Goal: Task Accomplishment & Management: Use online tool/utility

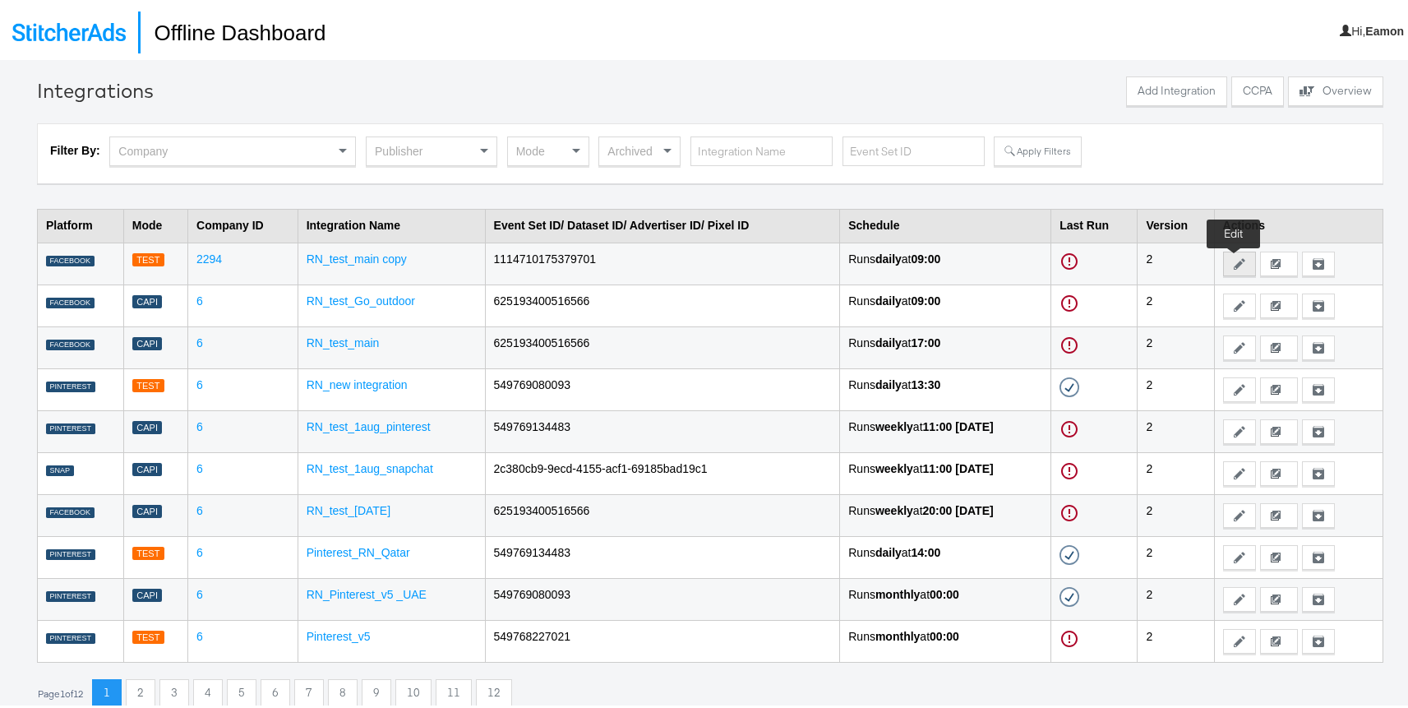
click at [1234, 258] on icon at bounding box center [1240, 261] width 12 height 12
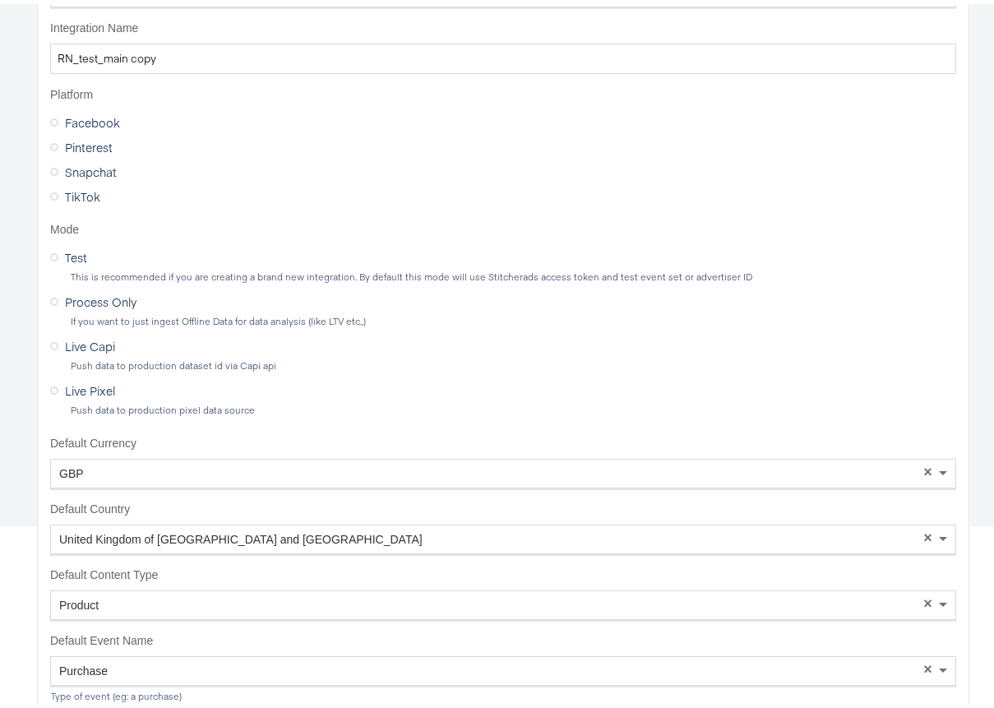
scroll to position [264, 0]
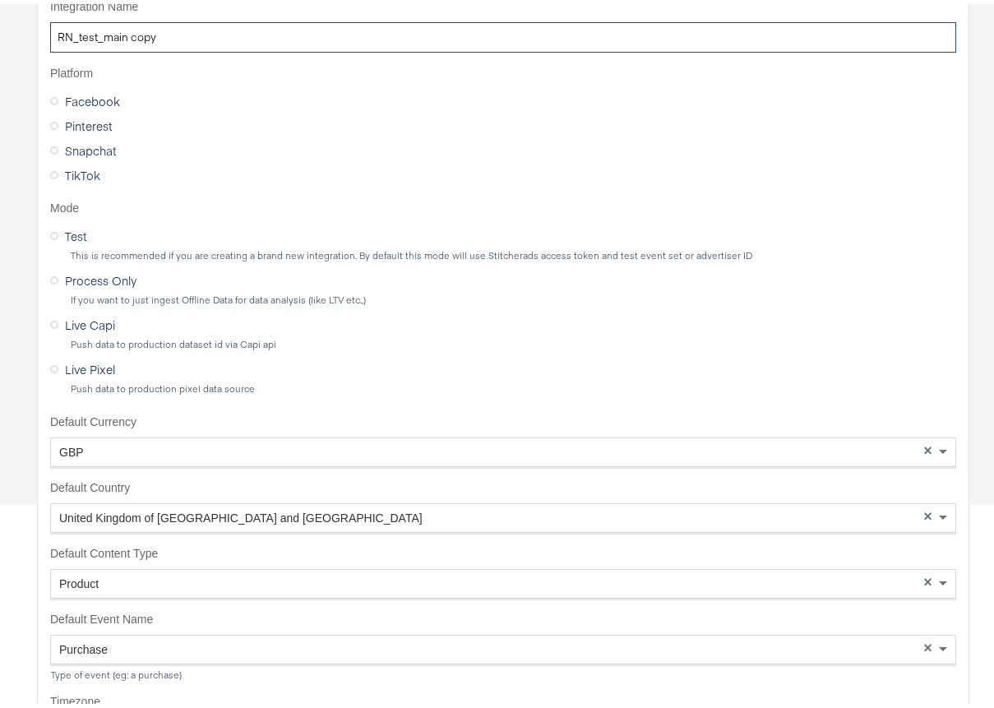
click at [188, 39] on input "RN_test_main copy" at bounding box center [503, 33] width 906 height 30
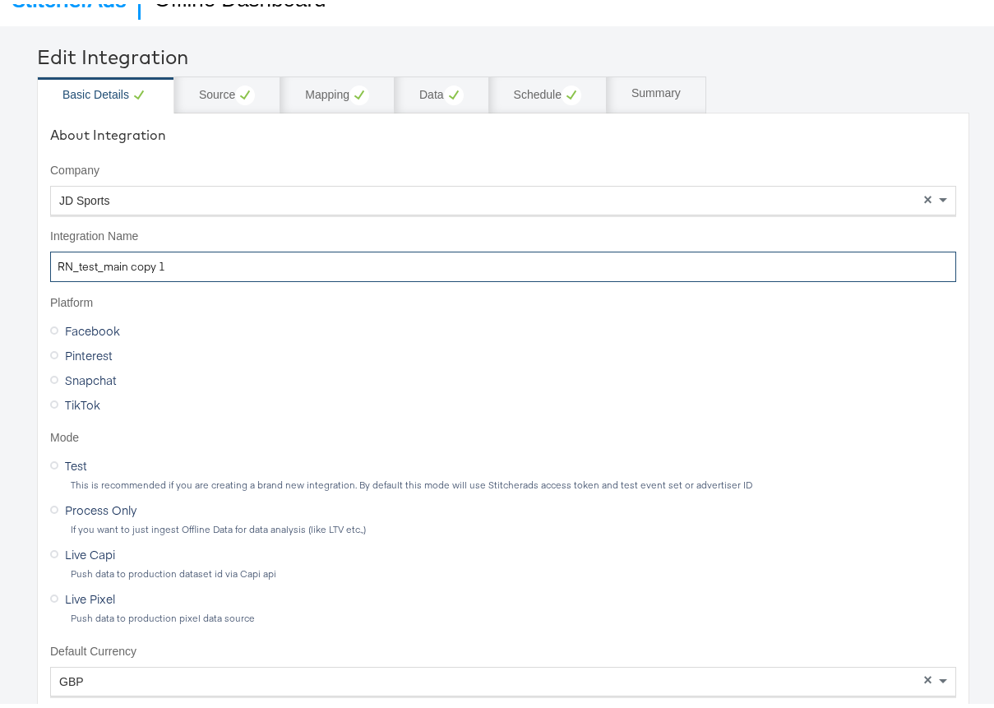
scroll to position [0, 0]
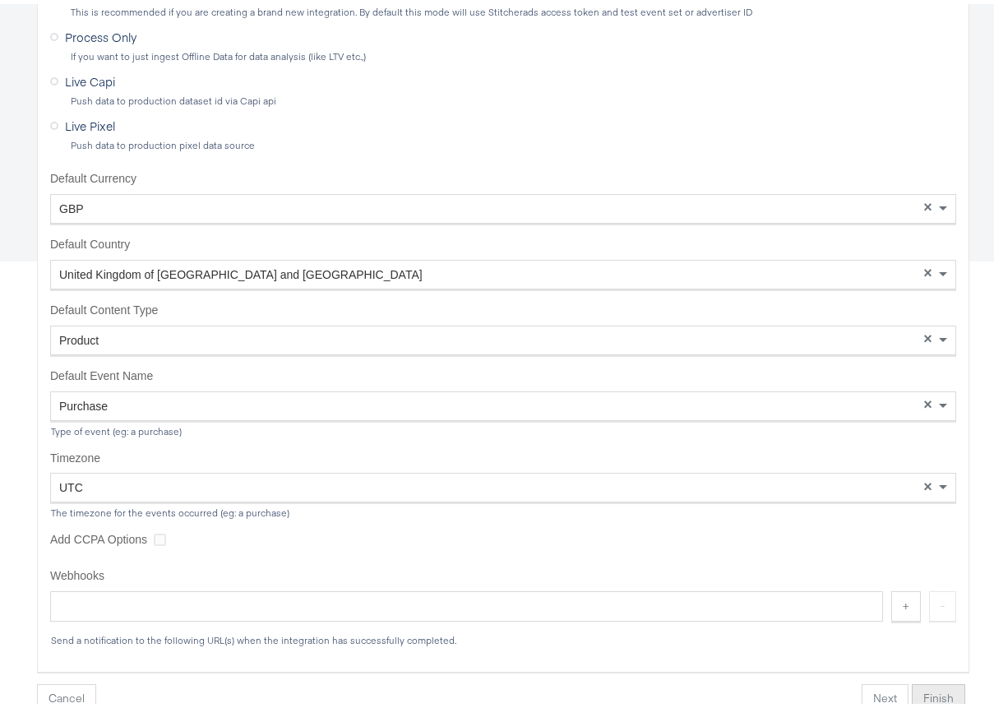
type input "RN_test_main copy 1"
click at [926, 692] on button "Finish" at bounding box center [938, 695] width 53 height 30
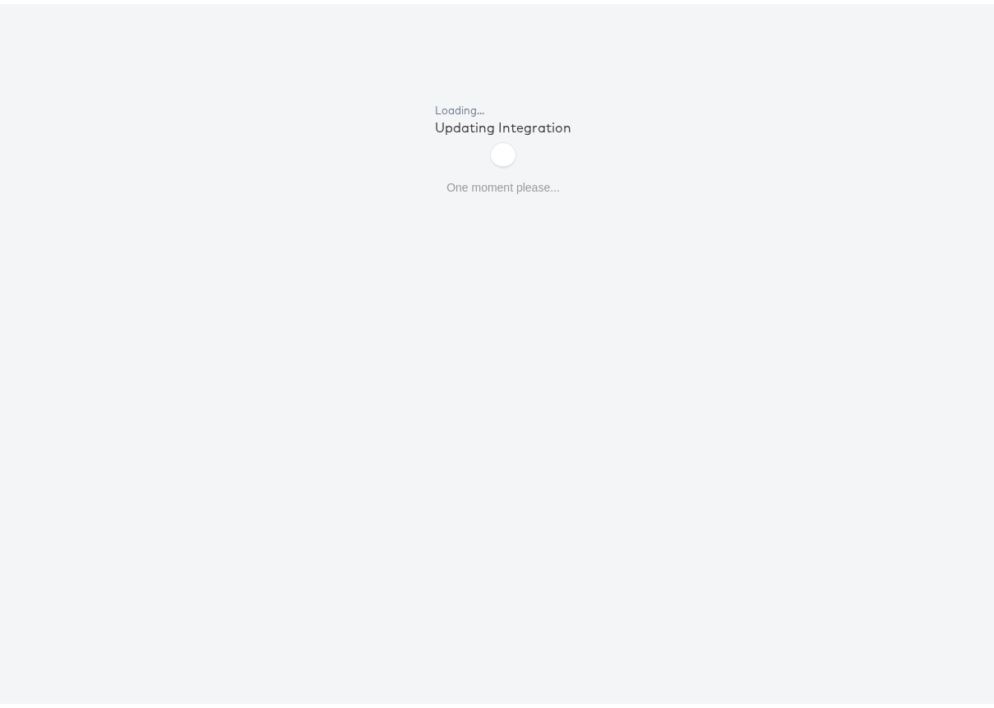
scroll to position [57, 0]
